Goal: Use online tool/utility

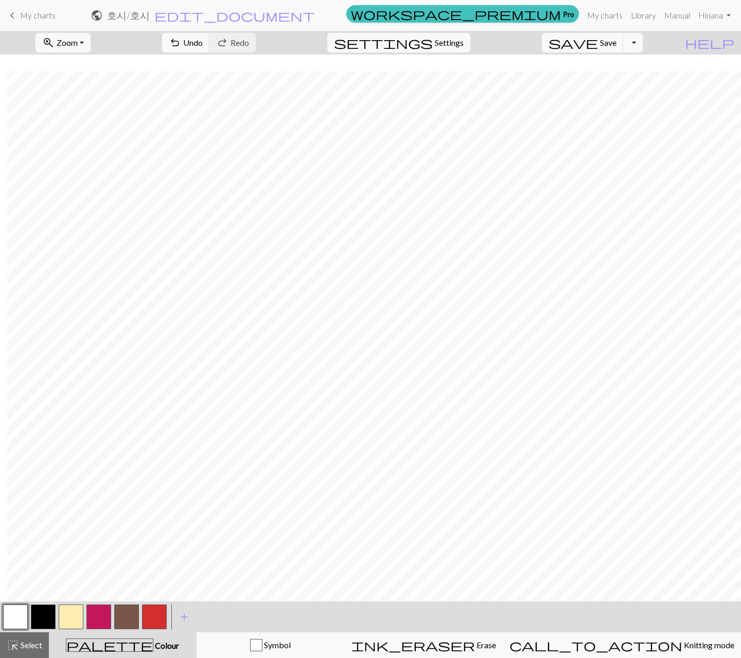
scroll to position [16, 7]
click at [99, 616] on button "button" at bounding box center [98, 617] width 25 height 25
click at [203, 39] on span "Undo" at bounding box center [193, 43] width 20 height 10
click at [181, 37] on span "undo" at bounding box center [175, 43] width 12 height 14
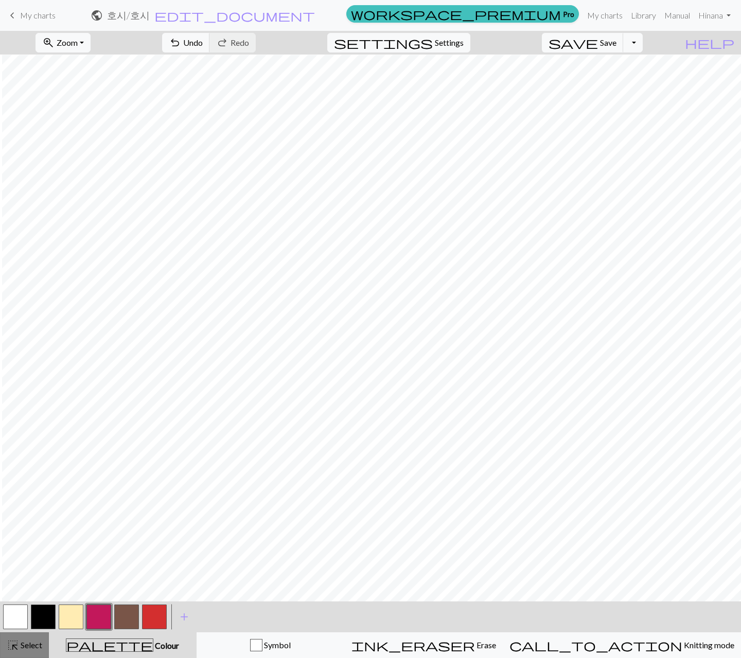
click at [19, 647] on span "Select" at bounding box center [30, 645] width 23 height 10
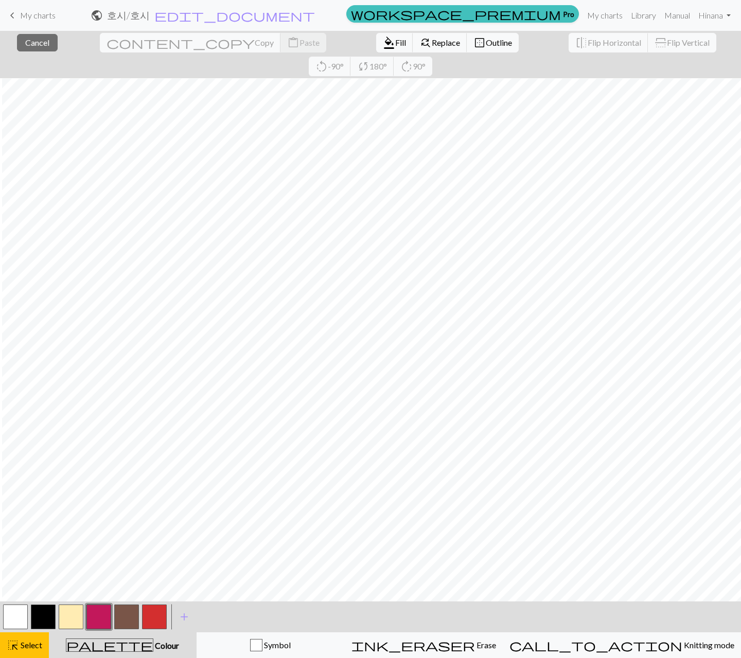
click at [19, 624] on button "button" at bounding box center [15, 617] width 25 height 25
click at [383, 42] on span "format_color_fill" at bounding box center [389, 43] width 12 height 14
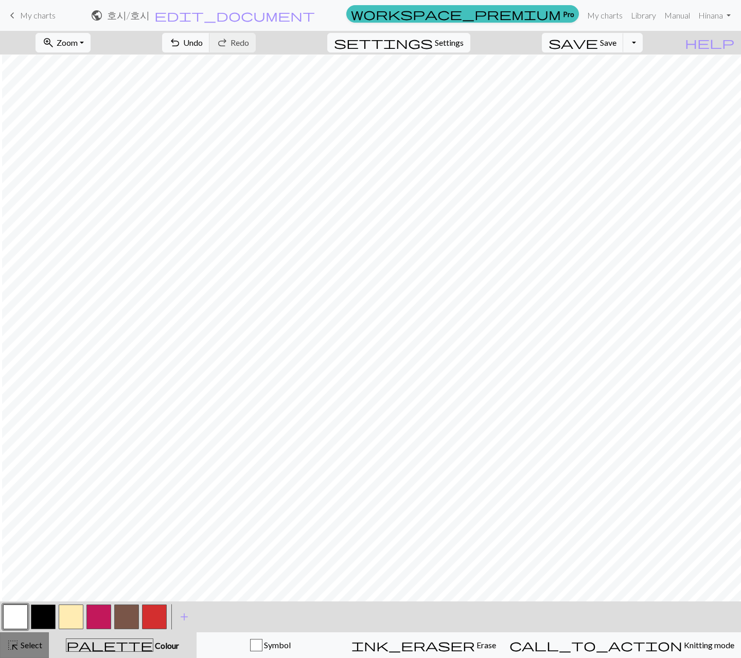
click at [30, 640] on span "Select" at bounding box center [30, 645] width 23 height 10
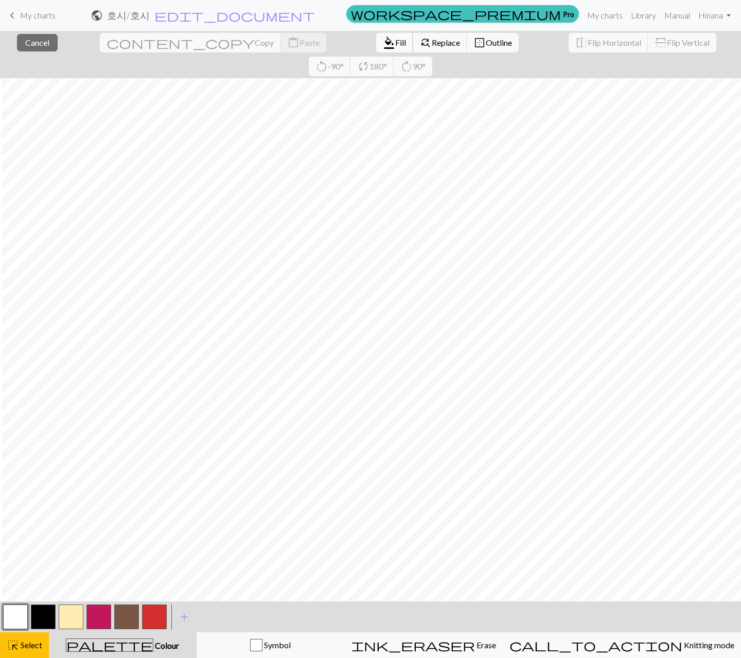
click at [395, 43] on span "Fill" at bounding box center [400, 43] width 11 height 10
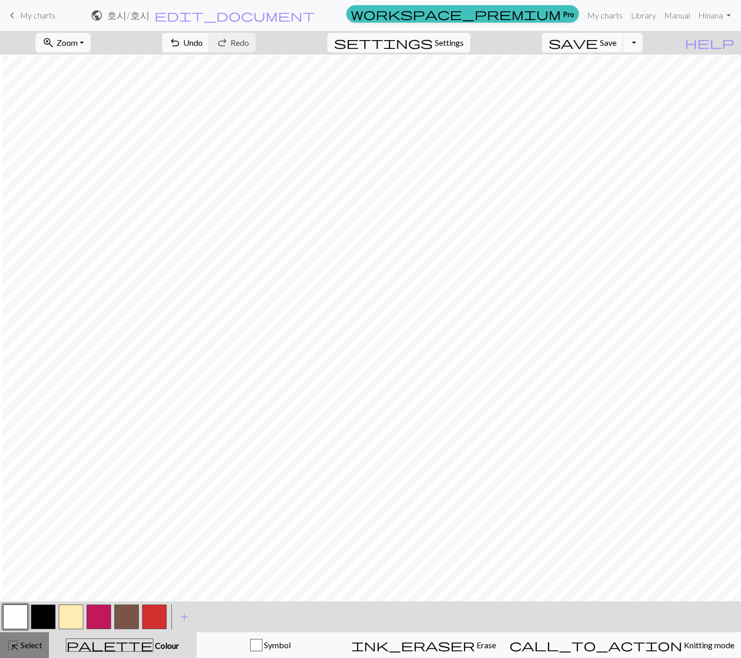
click at [22, 653] on button "highlight_alt Select Select" at bounding box center [24, 646] width 49 height 26
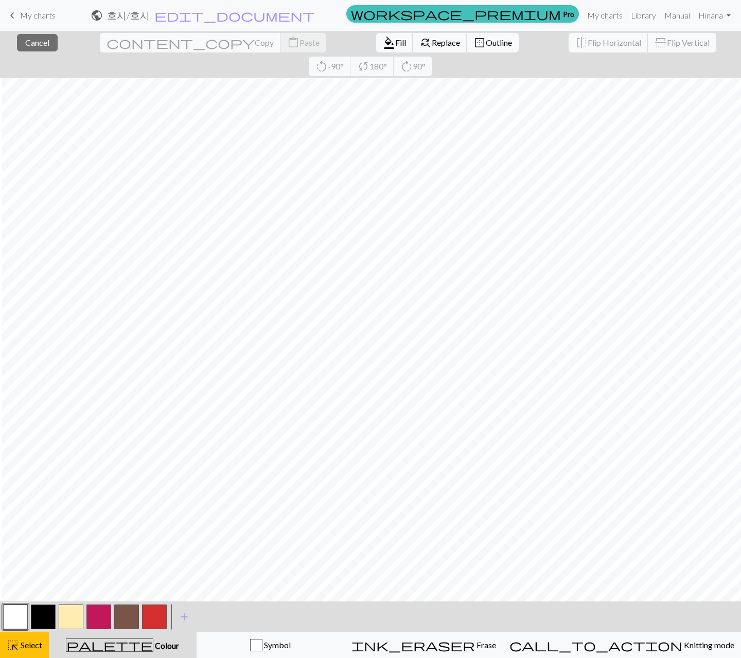
click at [159, 627] on button "button" at bounding box center [154, 617] width 25 height 25
click at [383, 44] on span "format_color_fill" at bounding box center [389, 43] width 12 height 14
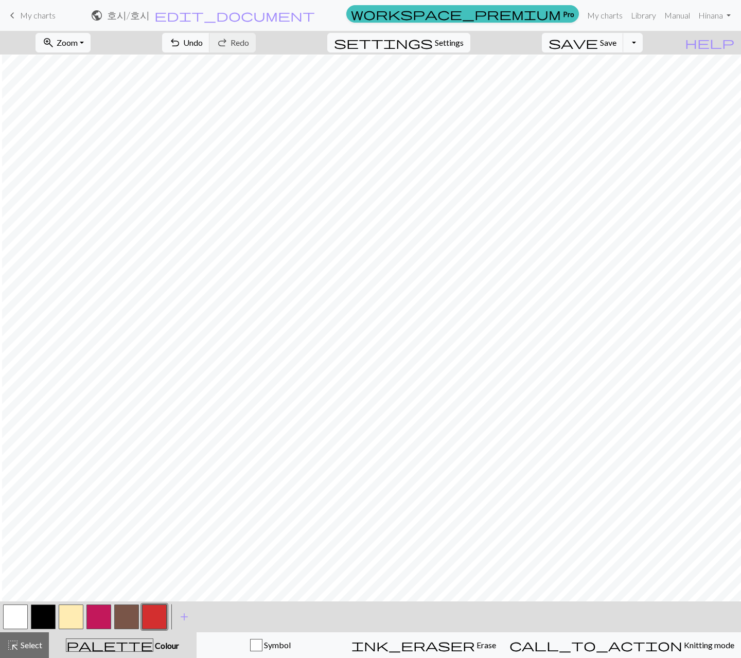
click at [18, 617] on button "button" at bounding box center [15, 617] width 25 height 25
click at [99, 617] on button "button" at bounding box center [98, 617] width 25 height 25
